Goal: Task Accomplishment & Management: Manage account settings

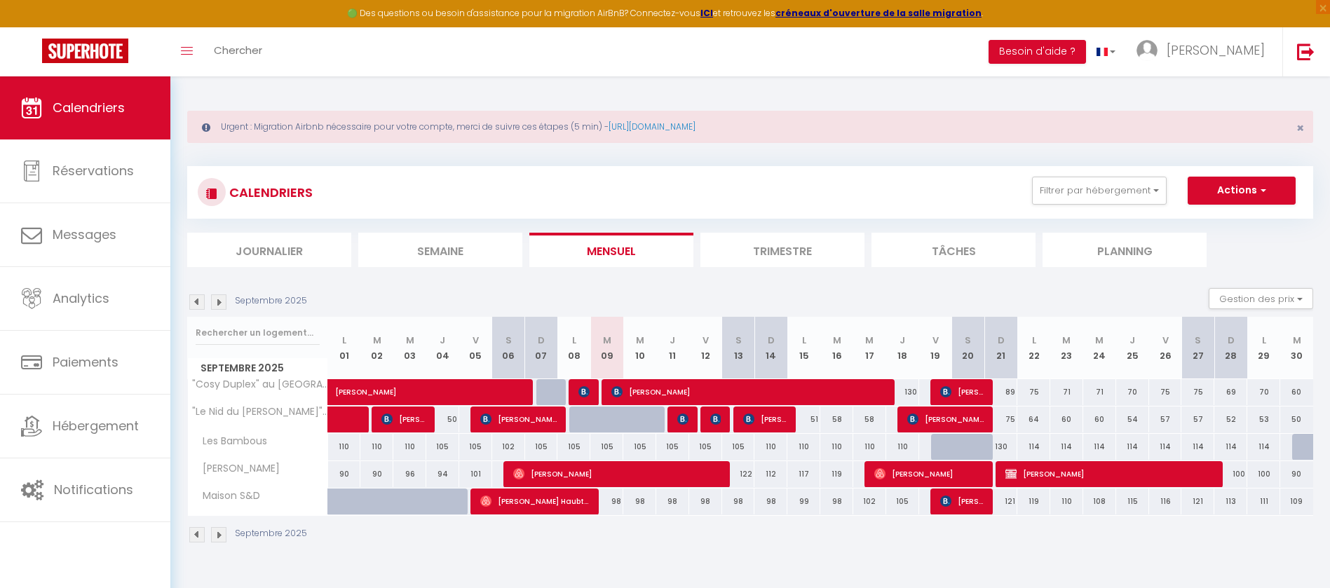
select select
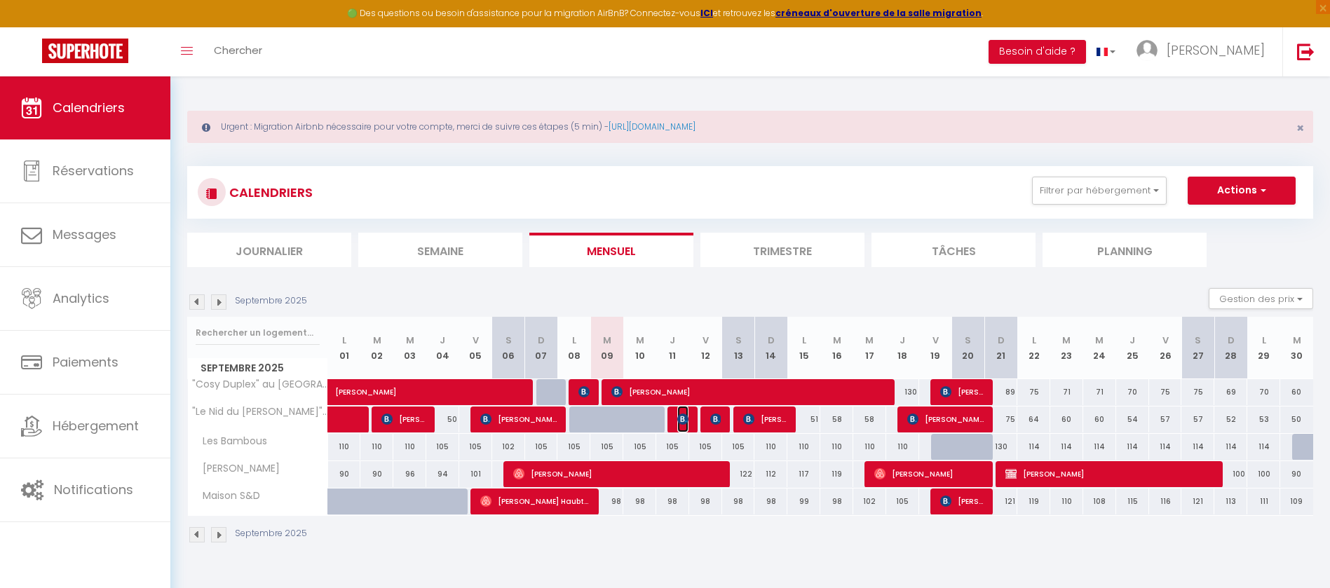
click at [683, 424] on img at bounding box center [682, 419] width 11 height 11
select select "OK"
select select "KO"
select select "0"
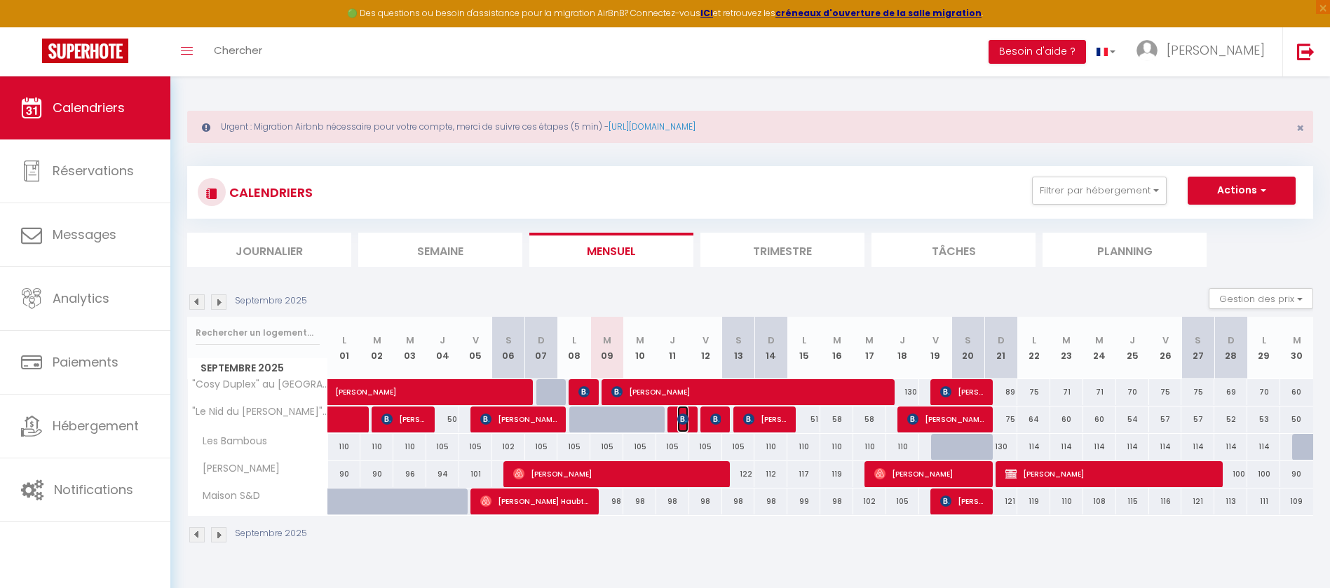
select select "1"
select select
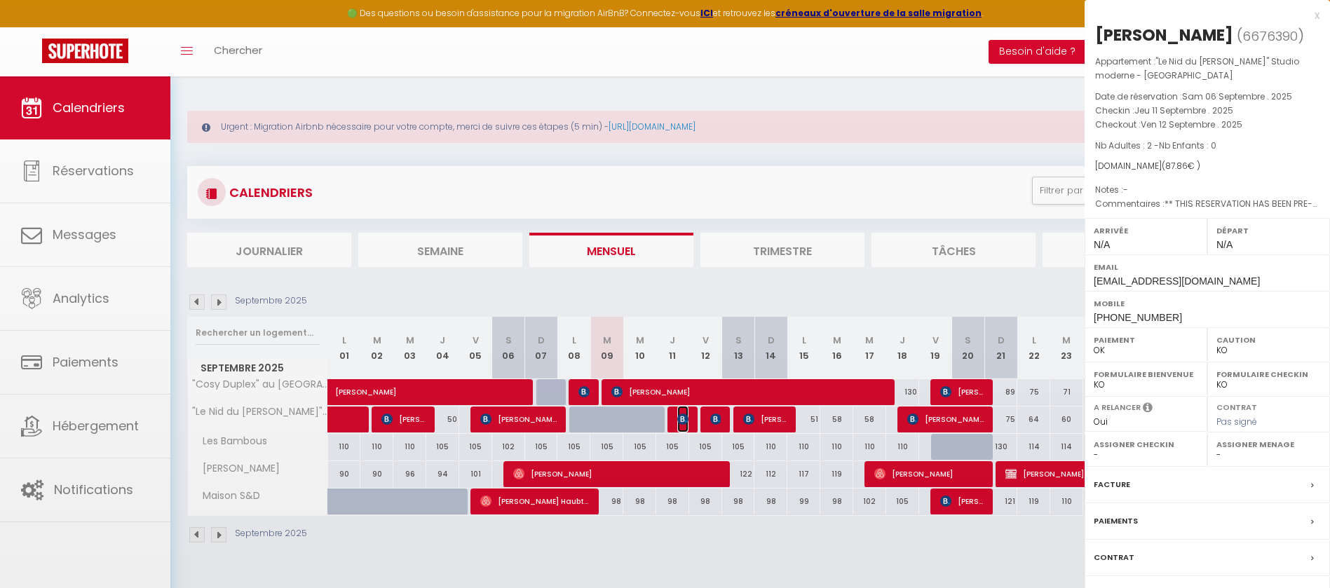
select select "39798"
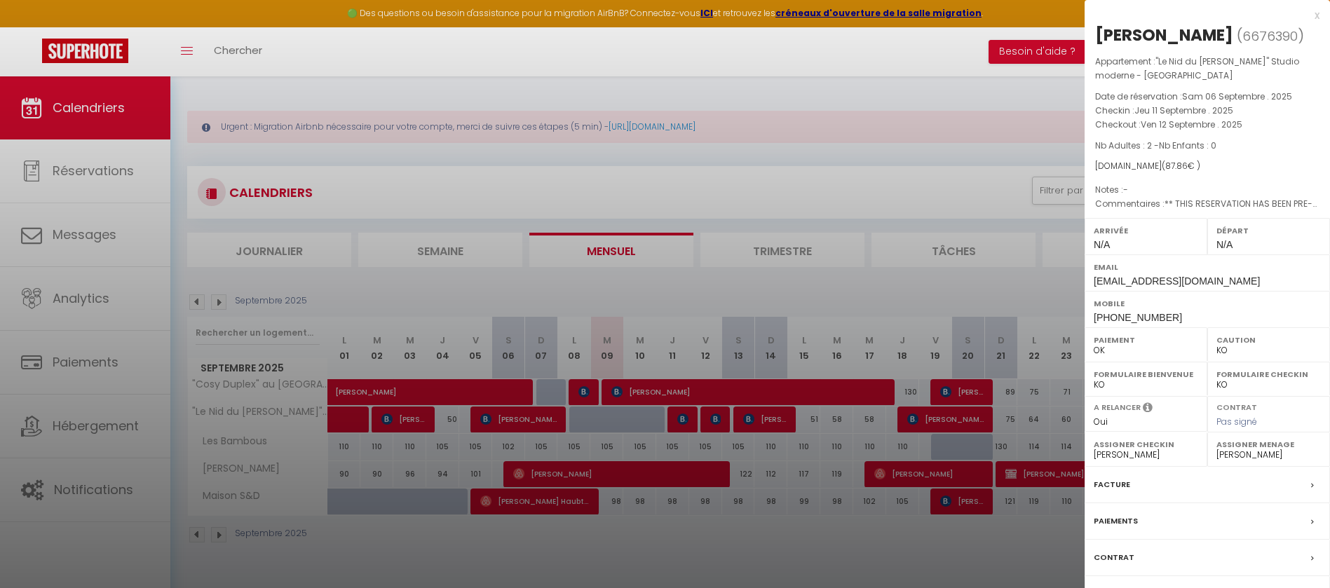
click at [716, 421] on div at bounding box center [665, 294] width 1330 height 588
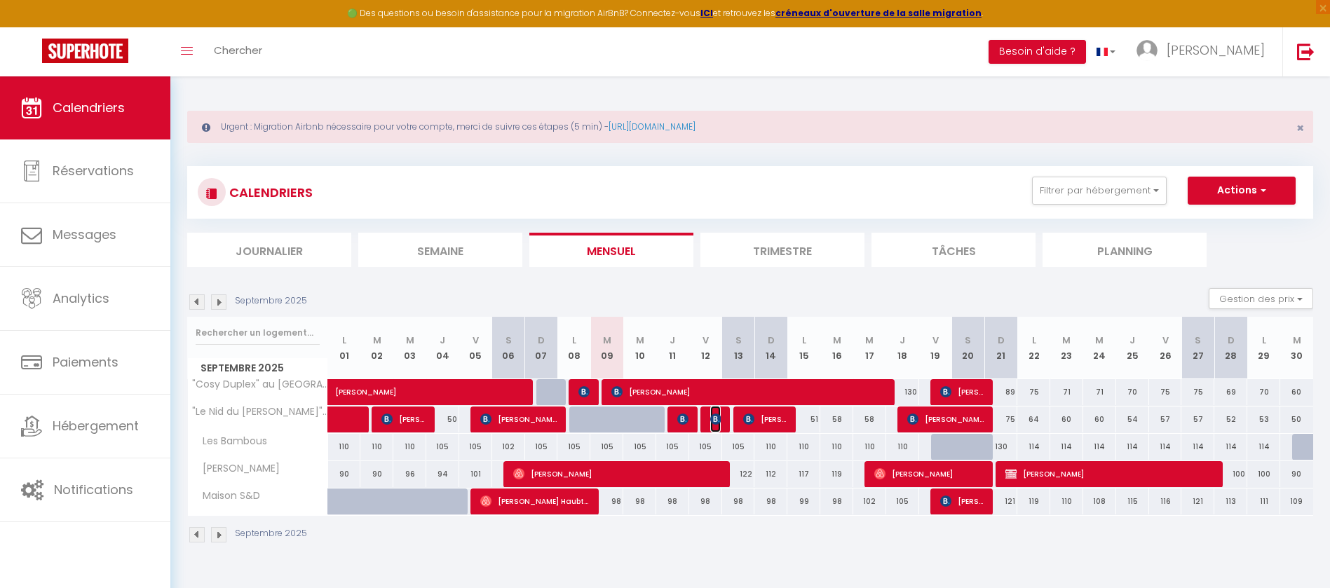
click at [716, 423] on img at bounding box center [715, 419] width 11 height 11
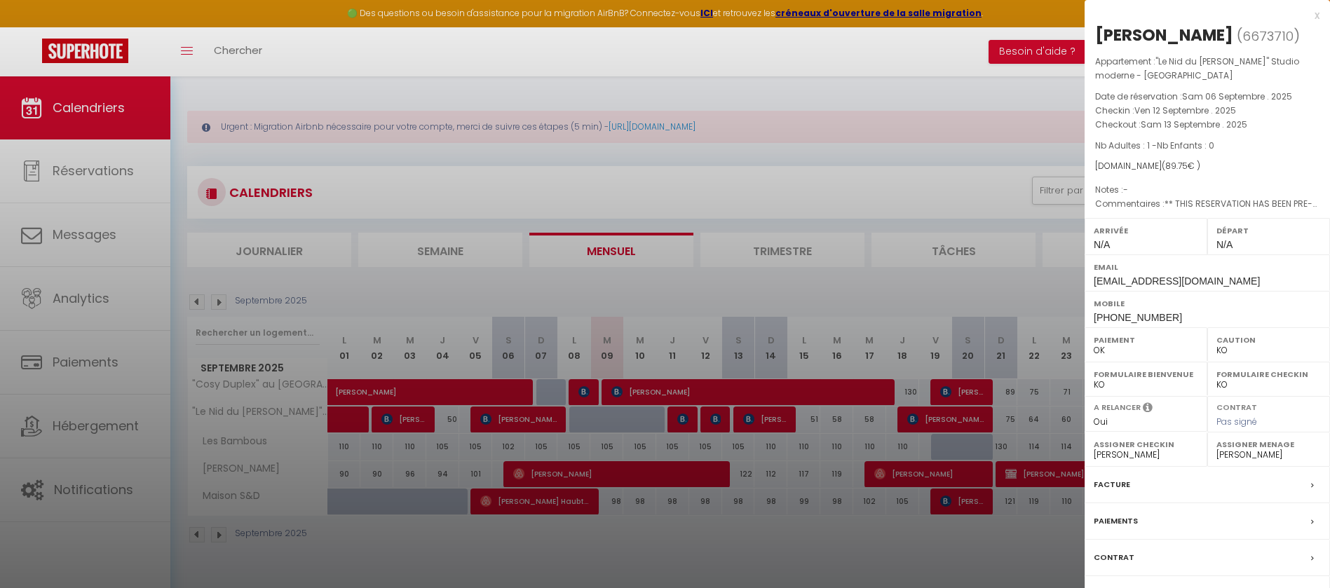
click at [1315, 13] on div "x" at bounding box center [1201, 15] width 235 height 17
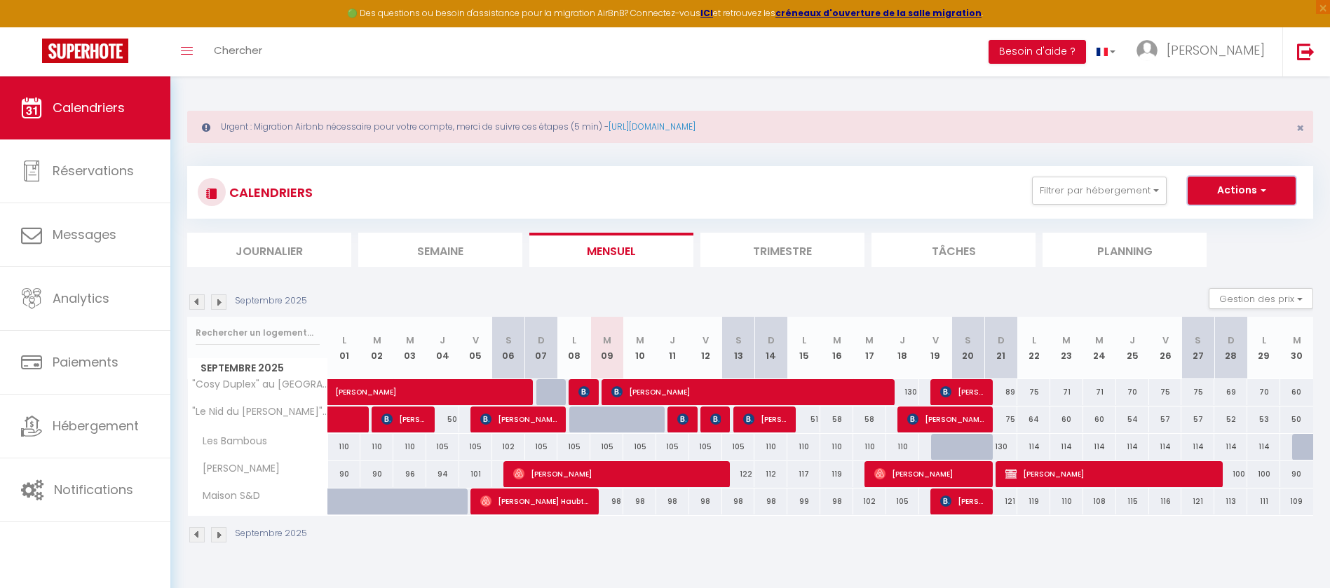
click at [1253, 187] on button "Actions" at bounding box center [1241, 191] width 108 height 28
click at [1252, 190] on button "Actions" at bounding box center [1241, 191] width 108 height 28
click at [1297, 296] on button "Gestion des prix" at bounding box center [1260, 298] width 104 height 21
click at [1230, 384] on input "Disponibilité" at bounding box center [1249, 391] width 126 height 14
checkbox input "true"
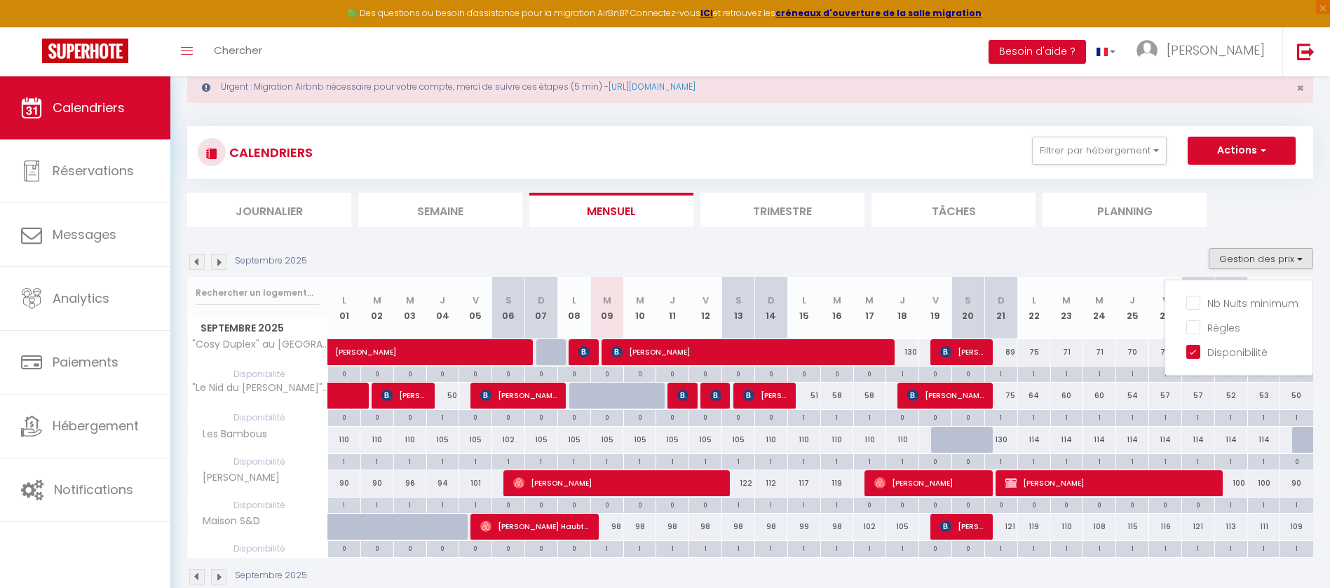
scroll to position [76, 0]
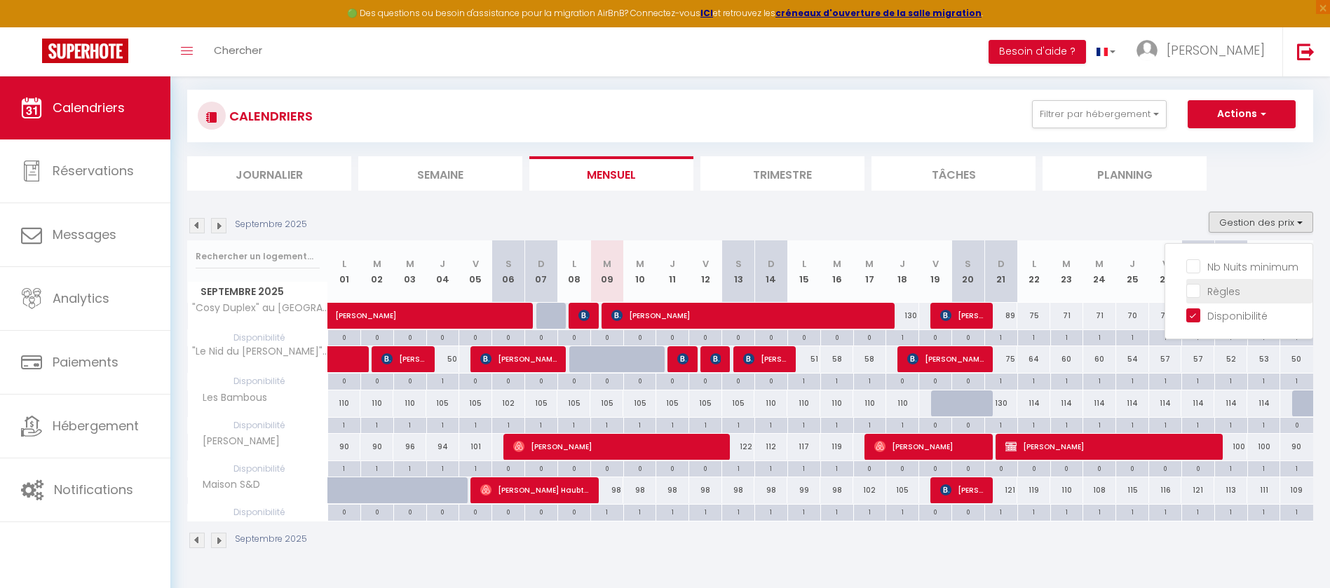
click at [1203, 292] on input "Règles" at bounding box center [1249, 290] width 126 height 14
checkbox input "true"
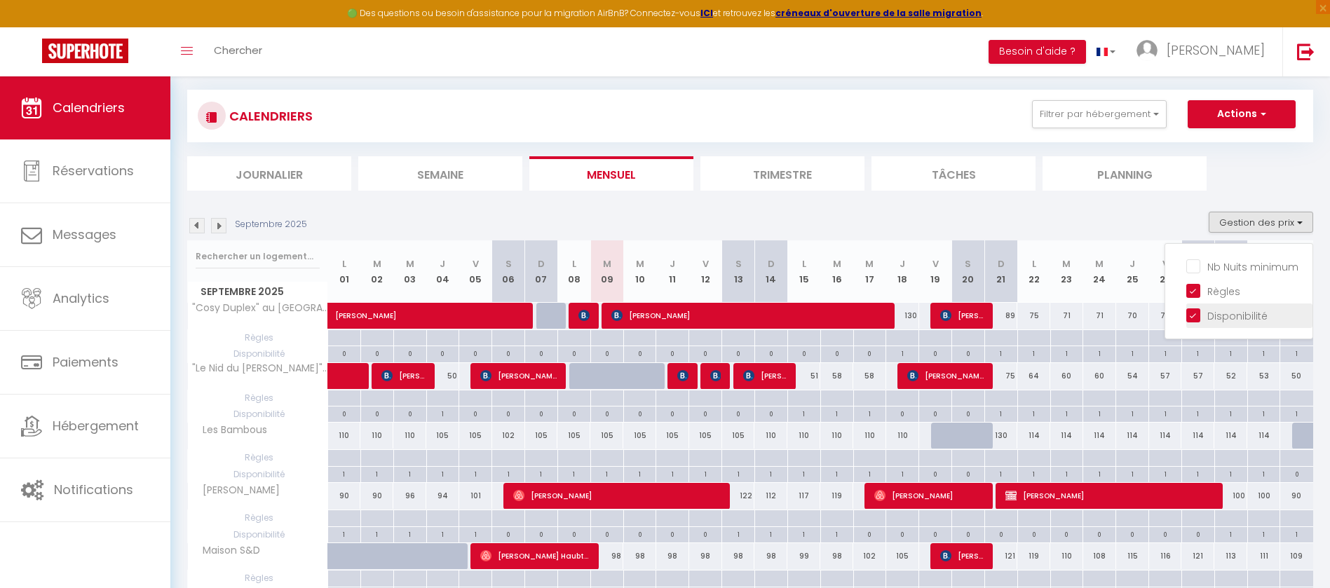
click at [1191, 314] on input "Disponibilité" at bounding box center [1249, 315] width 126 height 14
checkbox input "false"
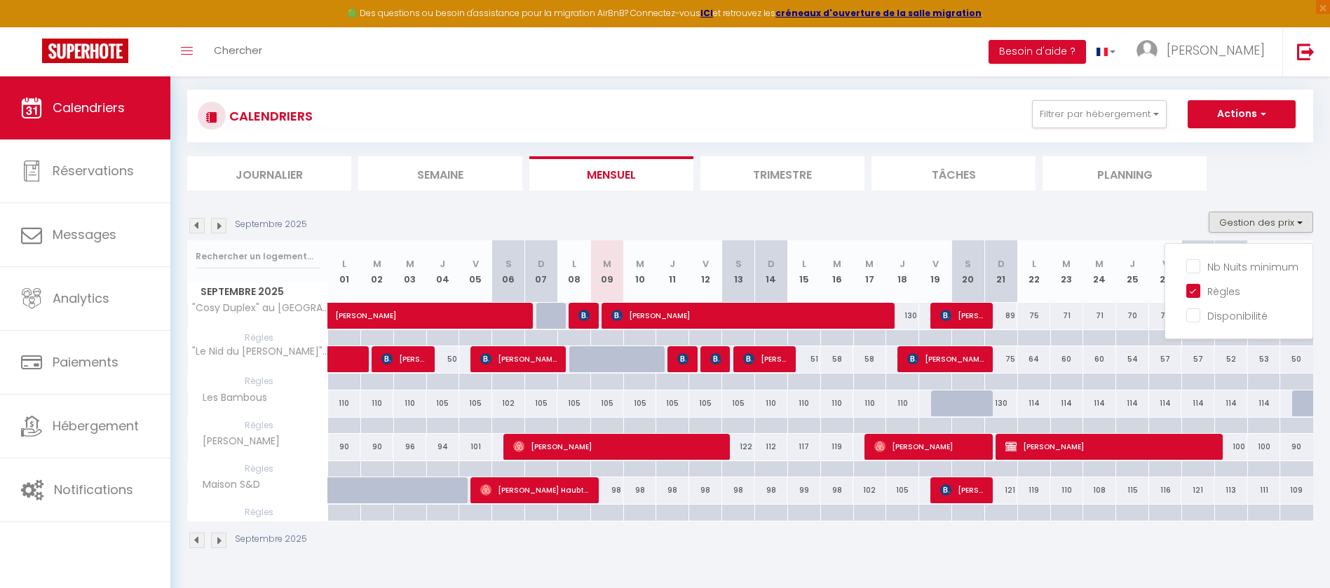
click at [609, 421] on div at bounding box center [606, 426] width 33 height 16
type input "[DATE] Septembre 2025"
type input "Mer 10 Septembre 2025"
select select
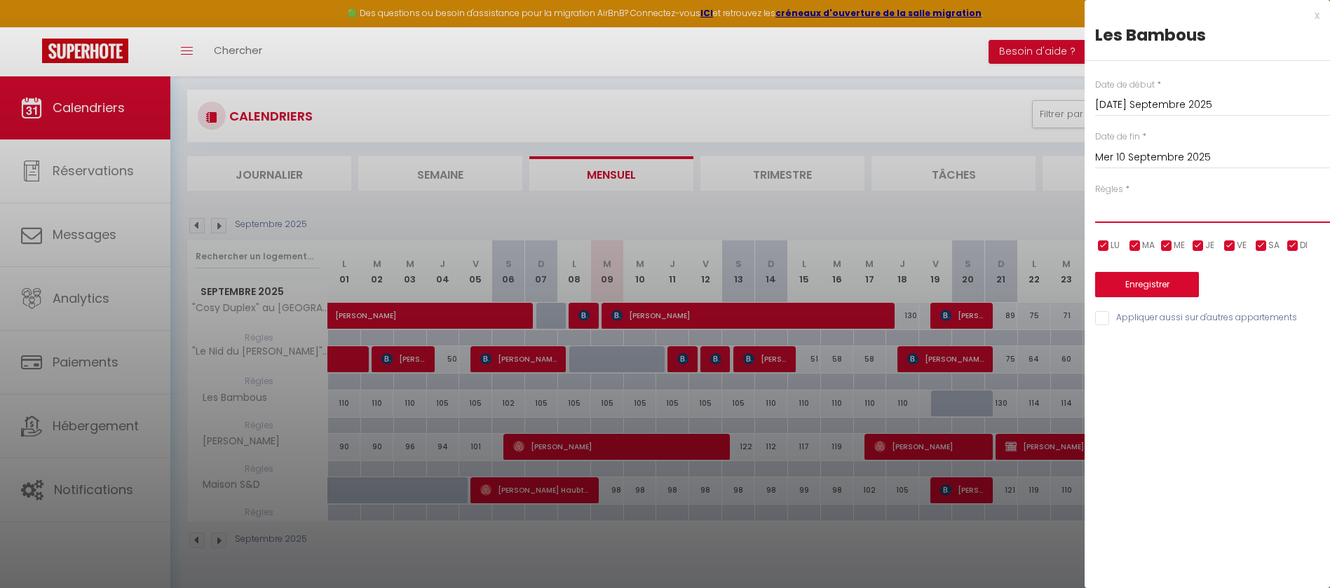
click at [1109, 208] on select "Aucun No Checkin No Checkout Pas d'arrivée / Pas de départ" at bounding box center [1212, 209] width 235 height 27
click at [1315, 13] on div "x" at bounding box center [1201, 15] width 235 height 17
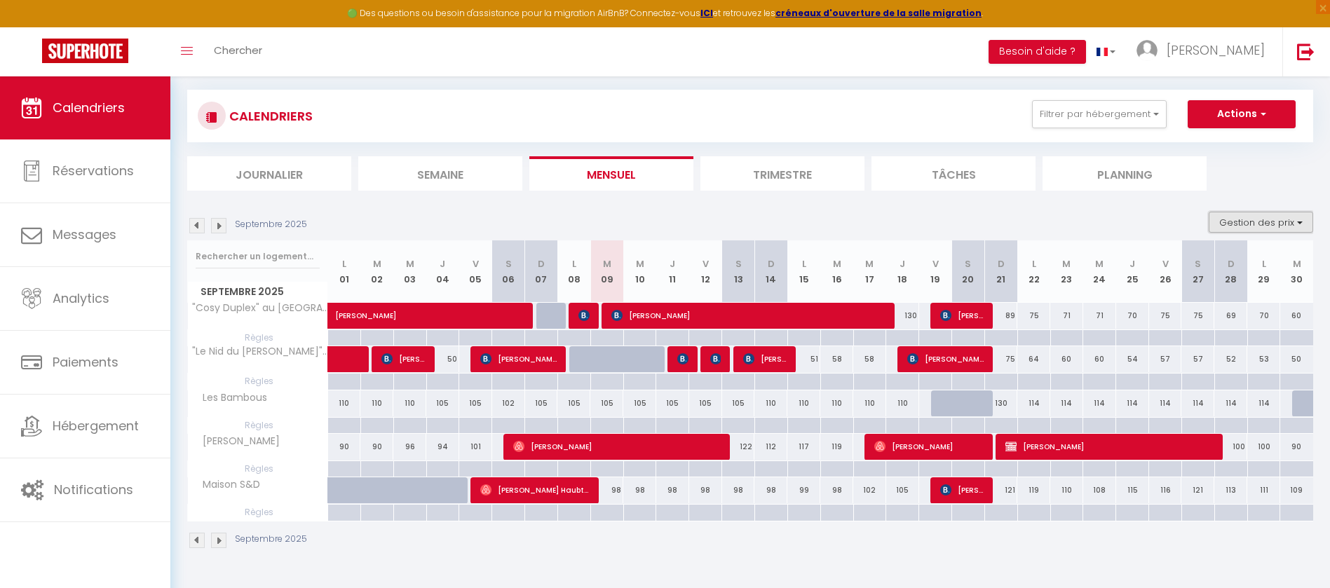
click at [1299, 223] on button "Gestion des prix" at bounding box center [1260, 222] width 104 height 21
click at [1192, 288] on input "Règles" at bounding box center [1249, 290] width 126 height 14
checkbox input "false"
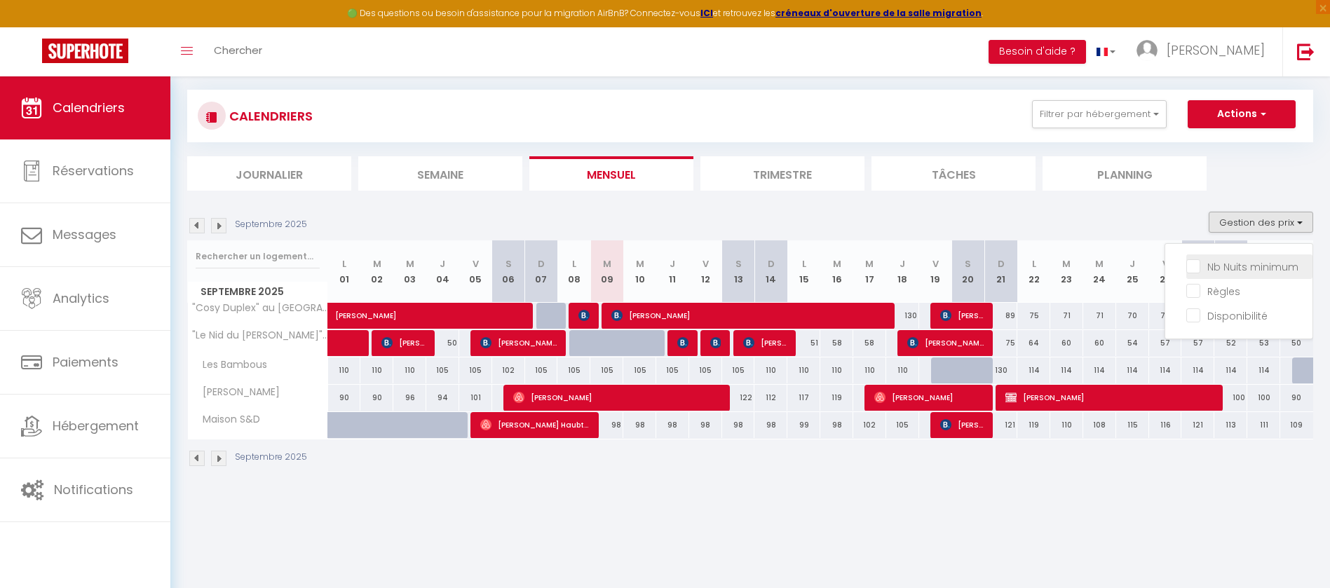
click at [1251, 271] on input "Nb Nuits minimum" at bounding box center [1249, 266] width 126 height 14
checkbox input "true"
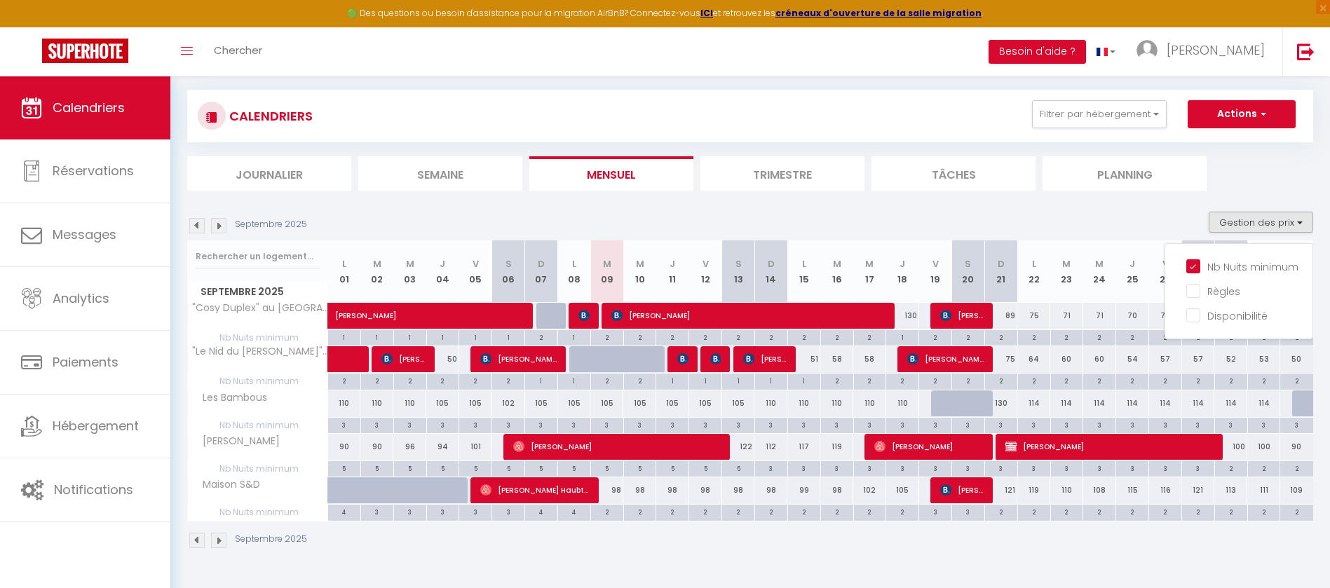
click at [633, 406] on div "105" at bounding box center [639, 403] width 33 height 26
type input "105"
type input "Mer 10 Septembre 2025"
type input "Jeu 11 Septembre 2025"
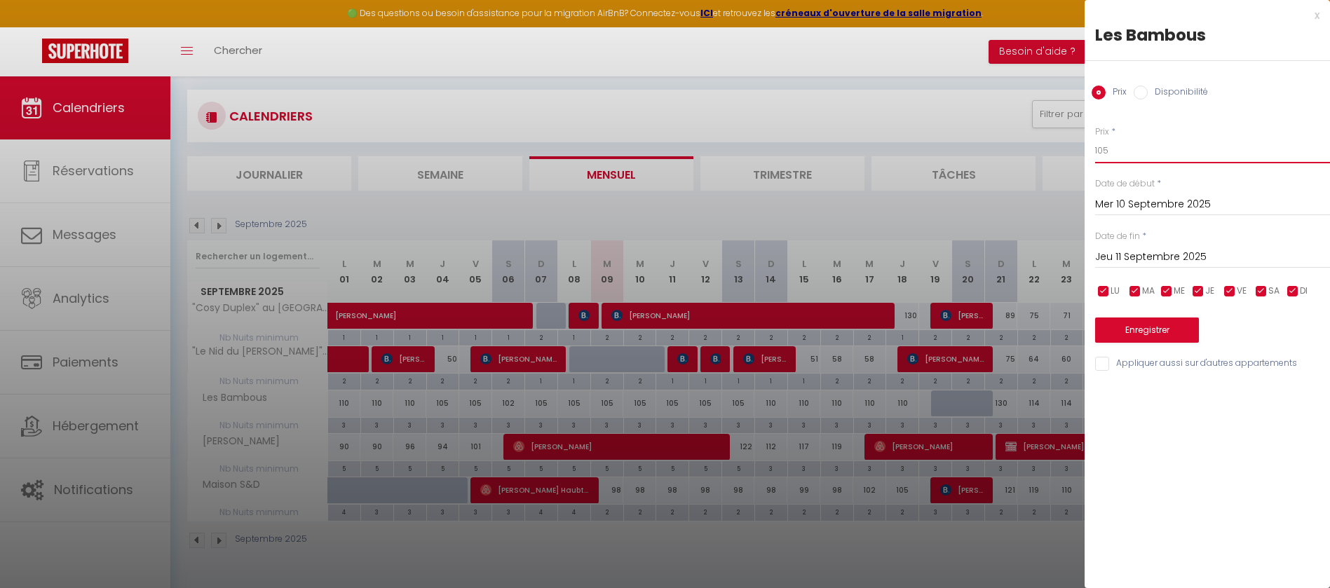
click at [1127, 150] on input "105" at bounding box center [1212, 150] width 235 height 25
type input "103"
click at [1161, 257] on input "Jeu 11 Septembre 2025" at bounding box center [1212, 257] width 235 height 18
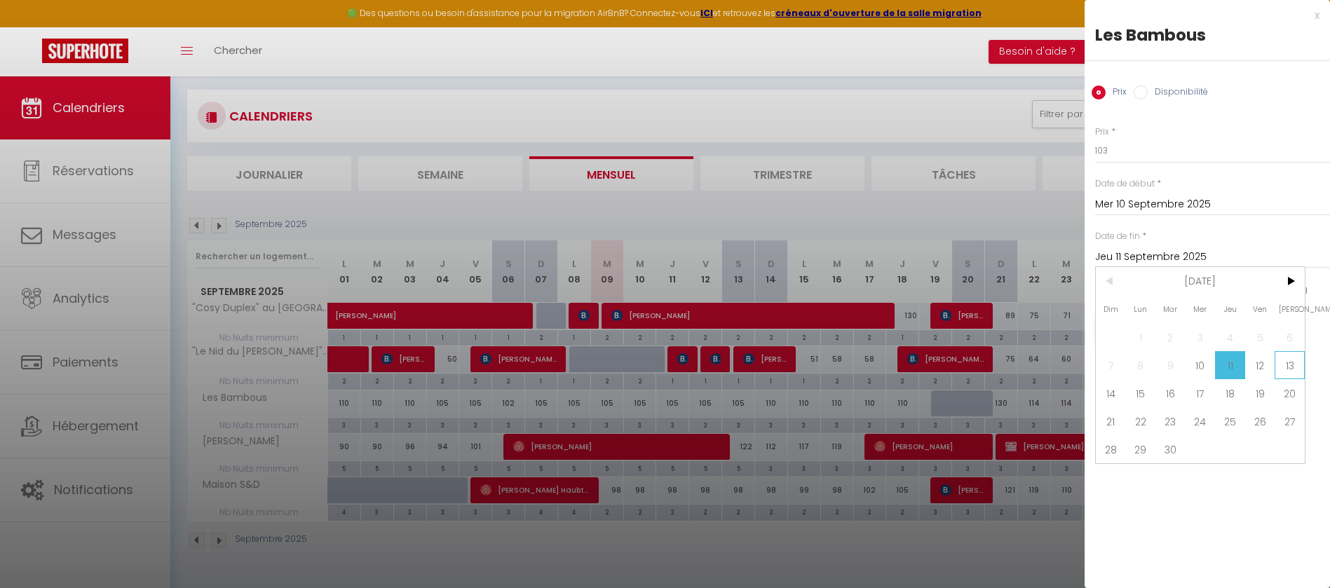
click at [1287, 362] on span "13" at bounding box center [1289, 365] width 30 height 28
type input "Sam 13 Septembre 2025"
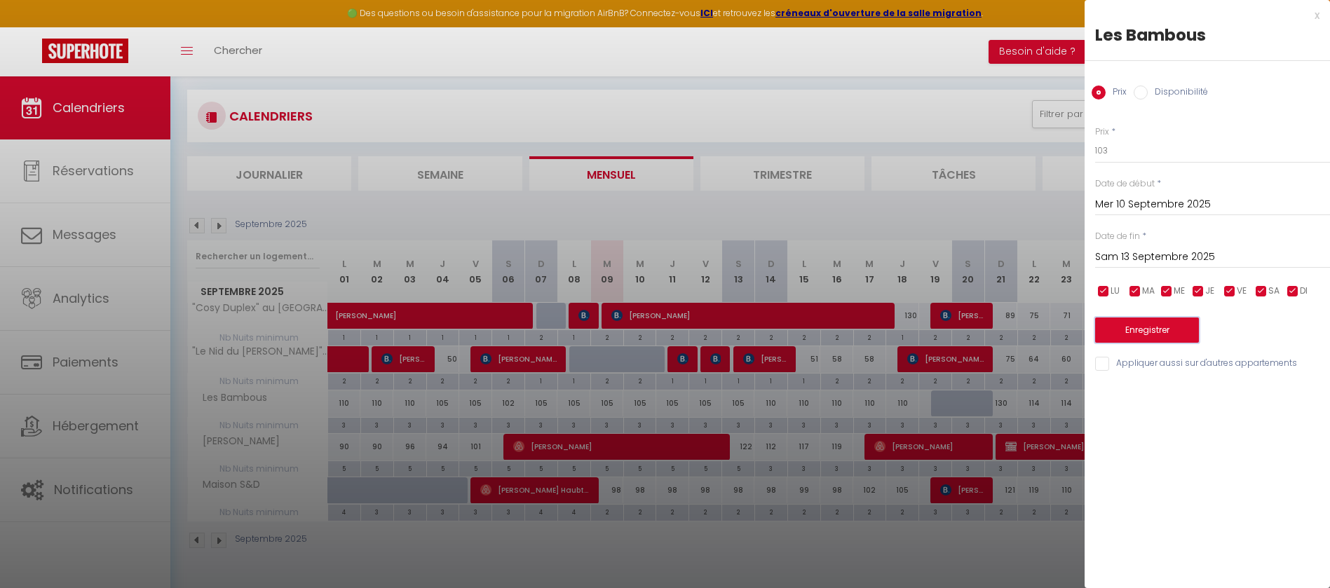
click at [1163, 328] on button "Enregistrer" at bounding box center [1147, 329] width 104 height 25
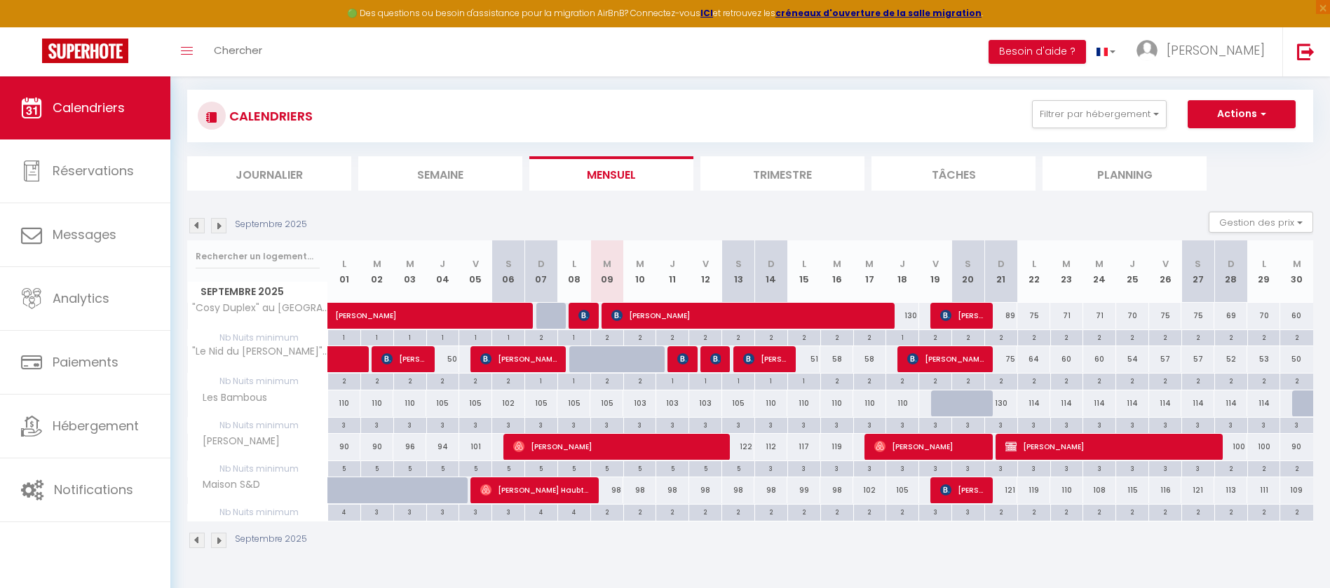
click at [763, 408] on div "110" at bounding box center [770, 403] width 33 height 26
type input "110"
type input "Dim 14 Septembre 2025"
type input "Lun 15 Septembre 2025"
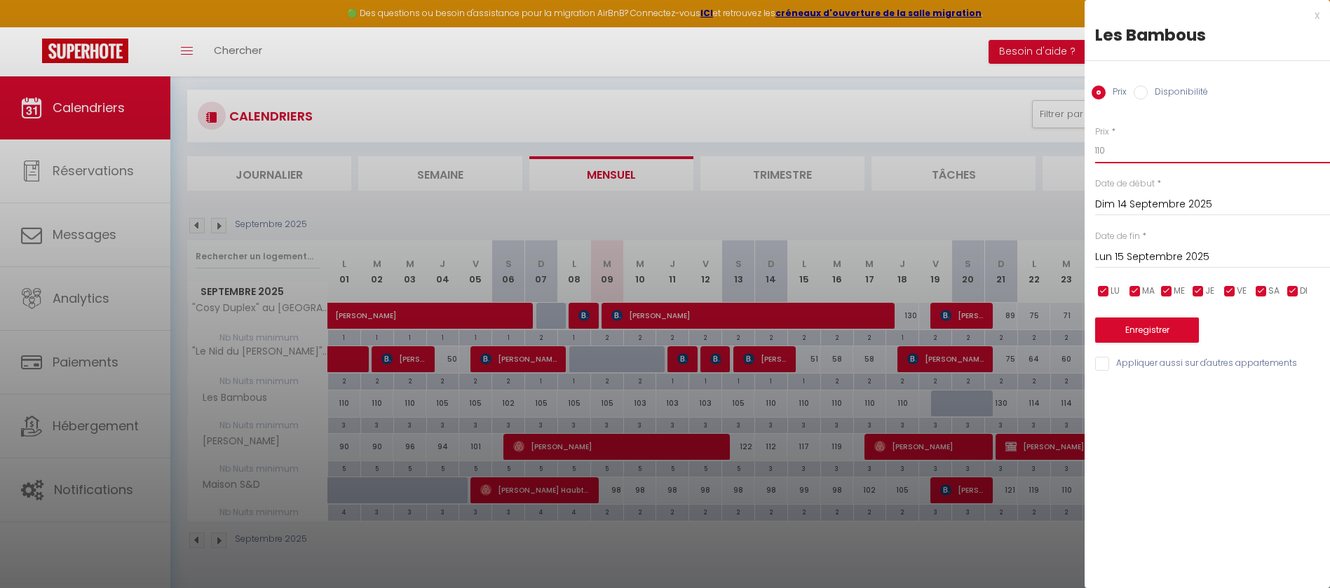
click at [1154, 144] on input "110" at bounding box center [1212, 150] width 235 height 25
type input "105"
click at [1176, 256] on input "Lun 15 Septembre 2025" at bounding box center [1212, 257] width 235 height 18
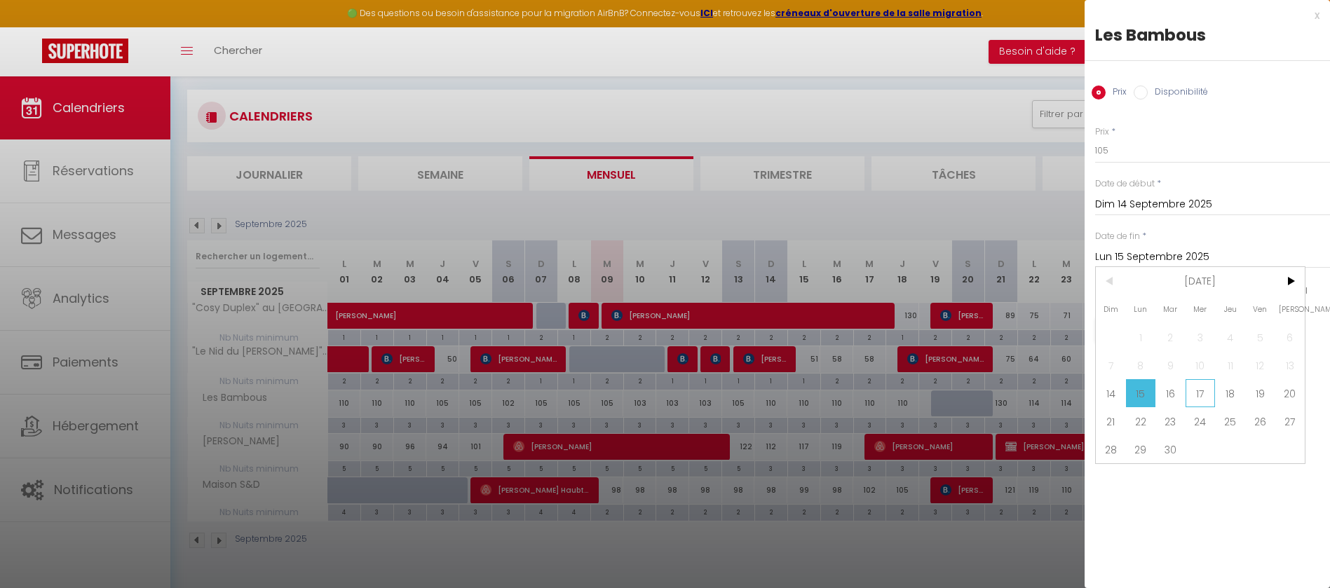
click at [1204, 392] on span "17" at bounding box center [1200, 393] width 30 height 28
type input "Mer 17 Septembre 2025"
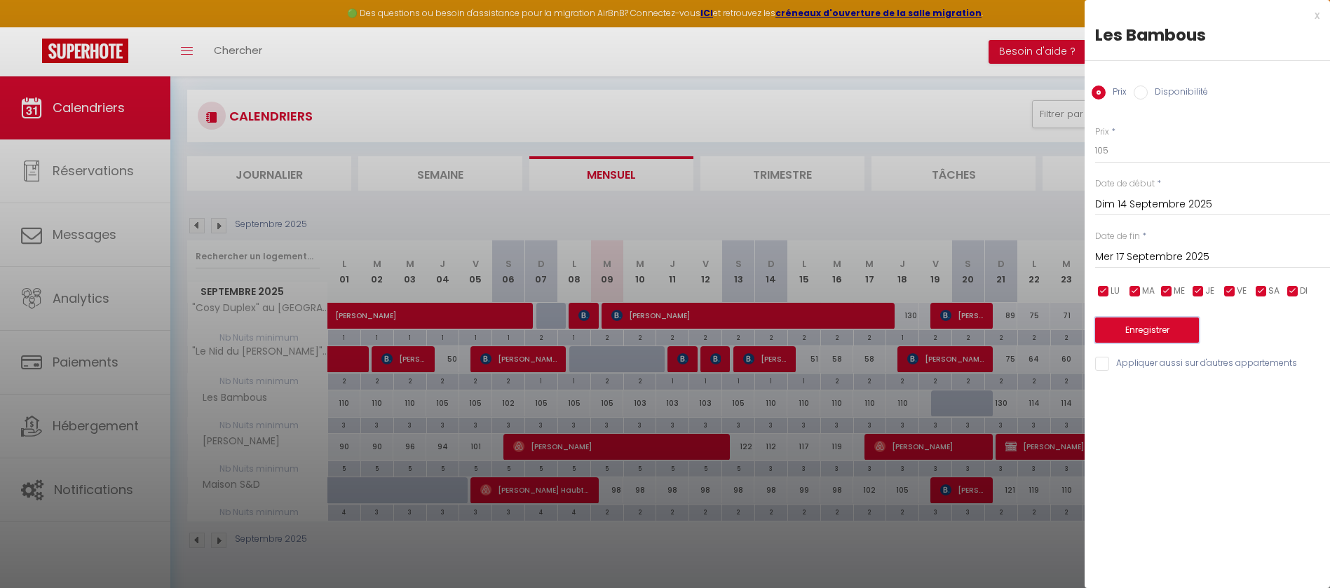
click at [1173, 328] on button "Enregistrer" at bounding box center [1147, 329] width 104 height 25
